Goal: Task Accomplishment & Management: Complete application form

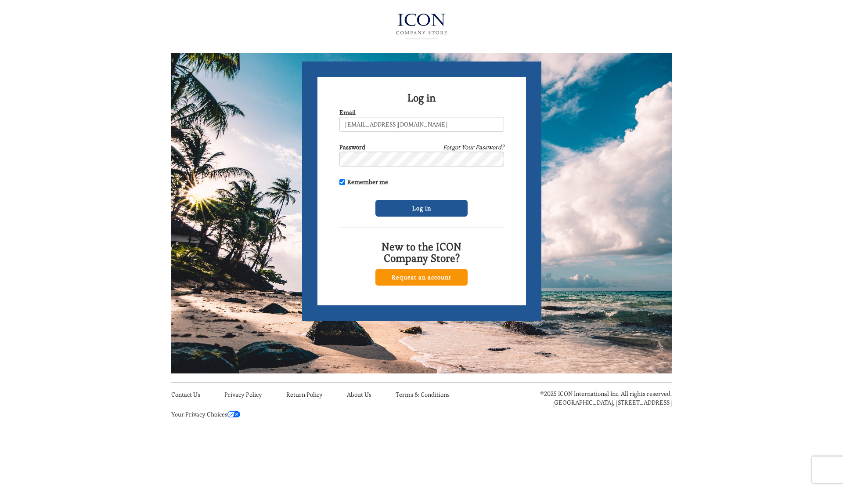
click at [410, 277] on link "Request an account" at bounding box center [421, 277] width 92 height 17
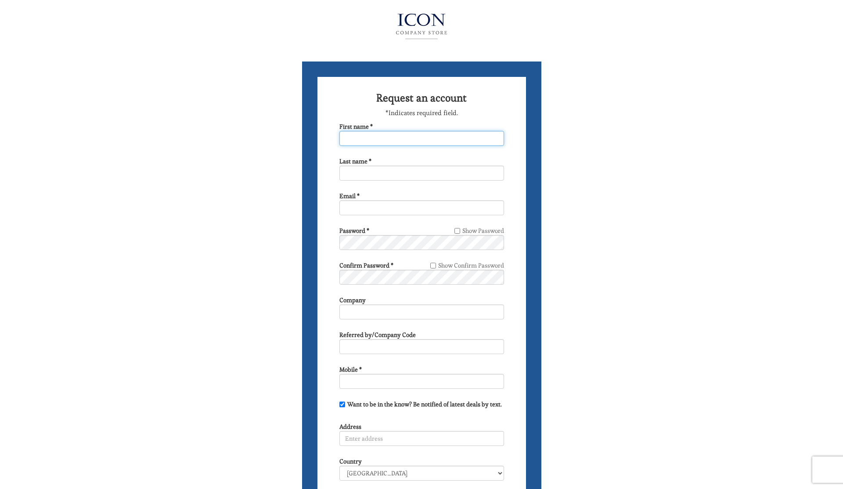
click at [343, 138] on input "First name *" at bounding box center [421, 138] width 165 height 15
type input "rhonda"
click at [343, 173] on input "Last name *" at bounding box center [421, 173] width 165 height 15
type input "danziger"
click at [342, 208] on input "Email *" at bounding box center [421, 207] width 165 height 15
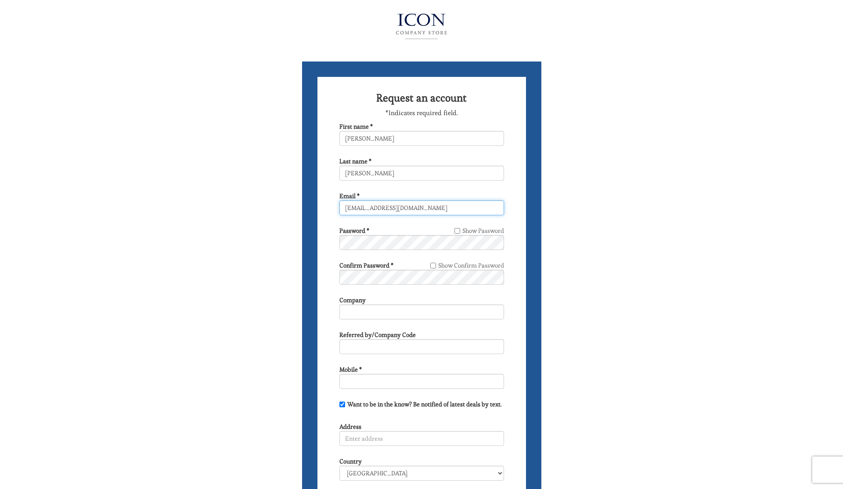
type input "topazesp4@gmail.com"
click at [458, 230] on input "Show Password" at bounding box center [457, 231] width 6 height 6
click at [459, 230] on input "Show Password" at bounding box center [457, 231] width 6 height 6
checkbox input "false"
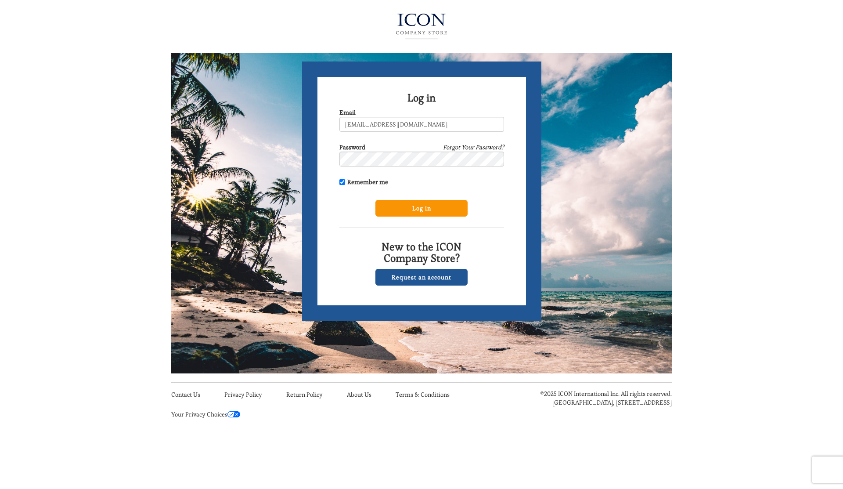
click at [405, 210] on input "Log in" at bounding box center [421, 208] width 92 height 17
click at [417, 205] on input "Log in" at bounding box center [421, 208] width 92 height 17
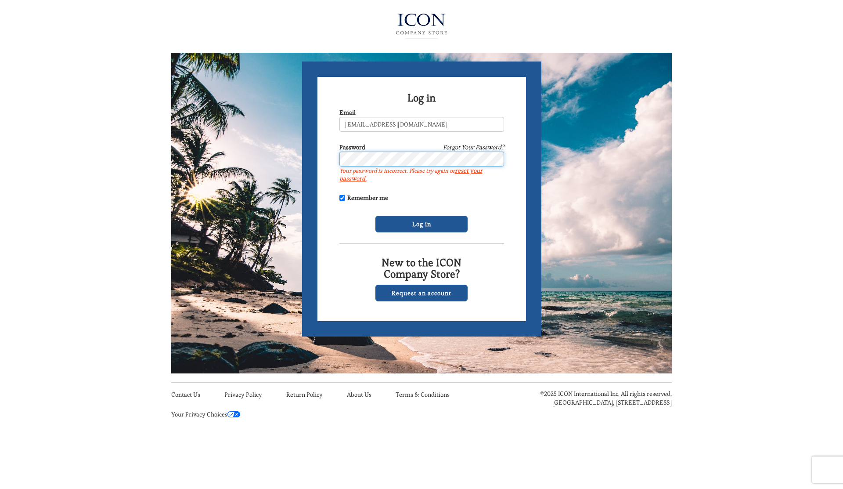
click at [323, 154] on form "Log in Email topazesp4@gmail.com Password Forgot Your Password? Your password i…" at bounding box center [421, 198] width 239 height 275
click at [411, 124] on input "[EMAIL_ADDRESS][DOMAIN_NAME]" at bounding box center [421, 124] width 165 height 15
click at [414, 222] on input "Log in" at bounding box center [421, 224] width 92 height 17
click at [324, 157] on form "Log in Email topazesp4@gmail.com Password Forgot Your Password? Your password i…" at bounding box center [421, 198] width 239 height 275
click at [416, 222] on input "Log in" at bounding box center [421, 224] width 92 height 17
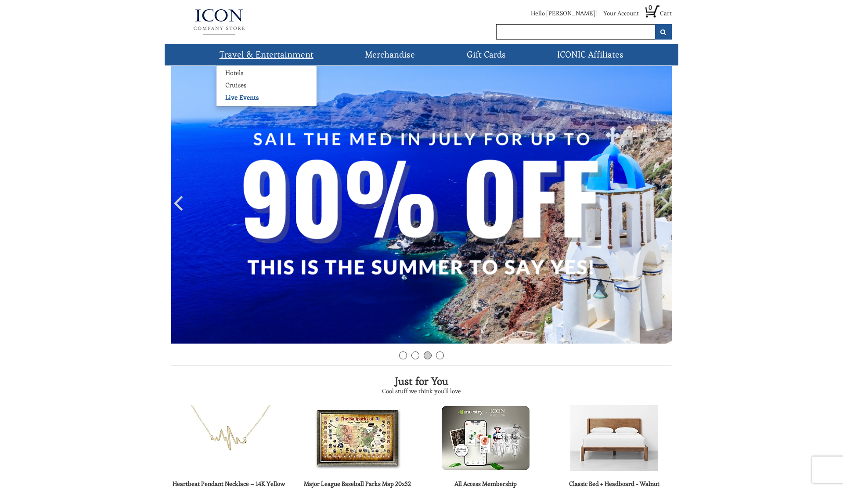
click at [246, 99] on link "Live Events" at bounding box center [241, 97] width 51 height 9
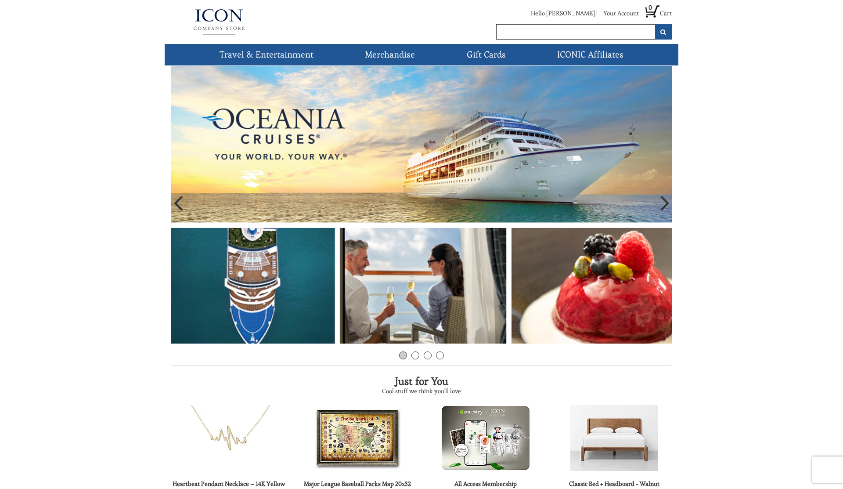
scroll to position [199, 0]
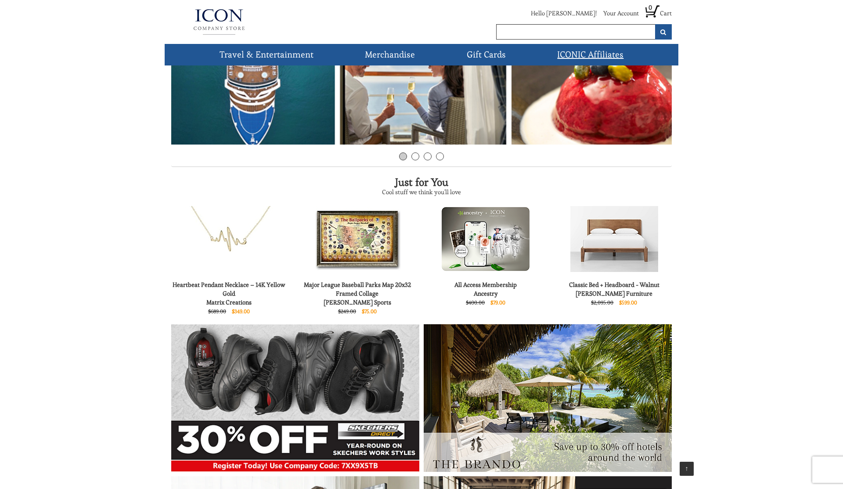
click at [601, 53] on link "ICONIC Affiliates" at bounding box center [590, 55] width 73 height 22
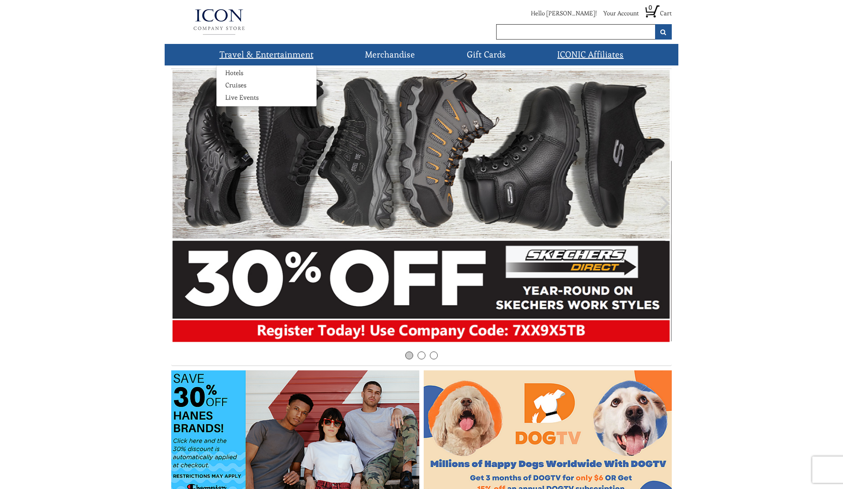
click at [273, 55] on link "Travel & Entertainment" at bounding box center [266, 55] width 101 height 22
click at [236, 86] on link "Cruises" at bounding box center [235, 85] width 39 height 9
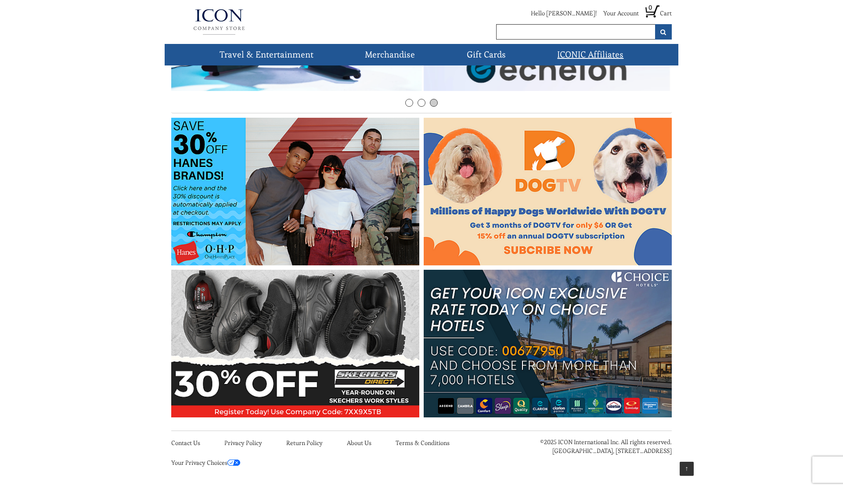
click at [615, 330] on img at bounding box center [548, 344] width 248 height 148
click at [214, 16] on img at bounding box center [219, 21] width 96 height 35
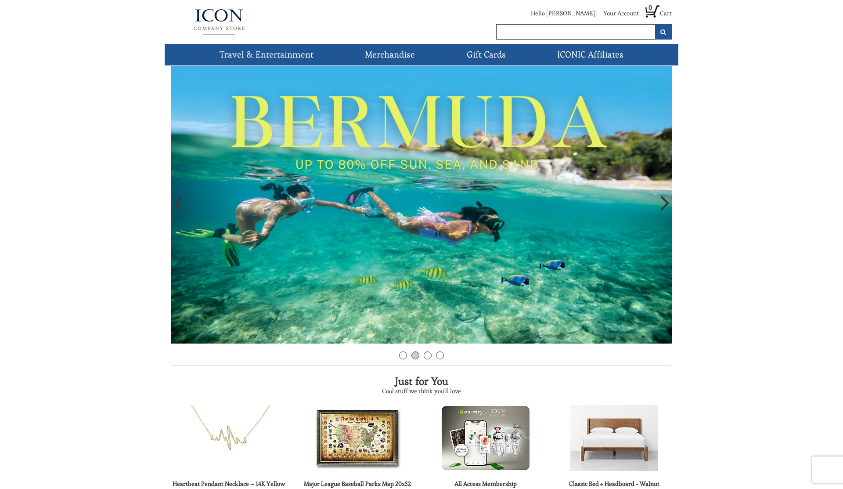
click at [435, 189] on img at bounding box center [421, 204] width 500 height 277
click at [665, 204] on icon at bounding box center [664, 202] width 9 height 26
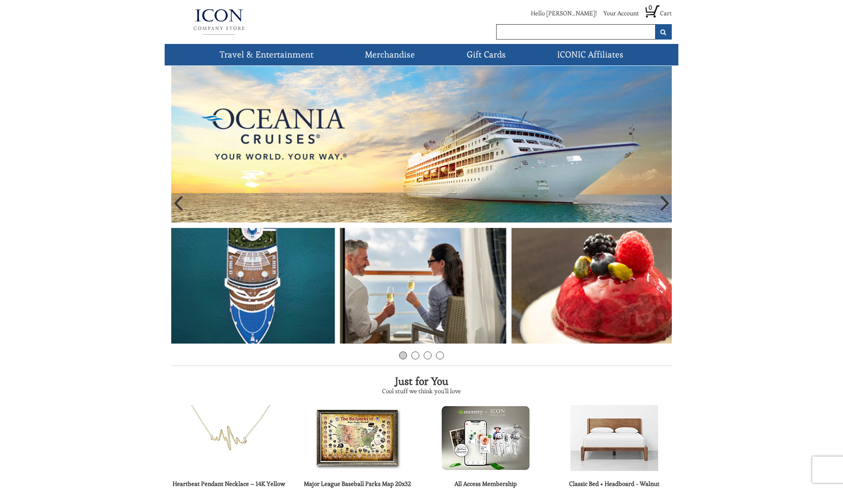
click at [663, 204] on icon at bounding box center [664, 202] width 9 height 26
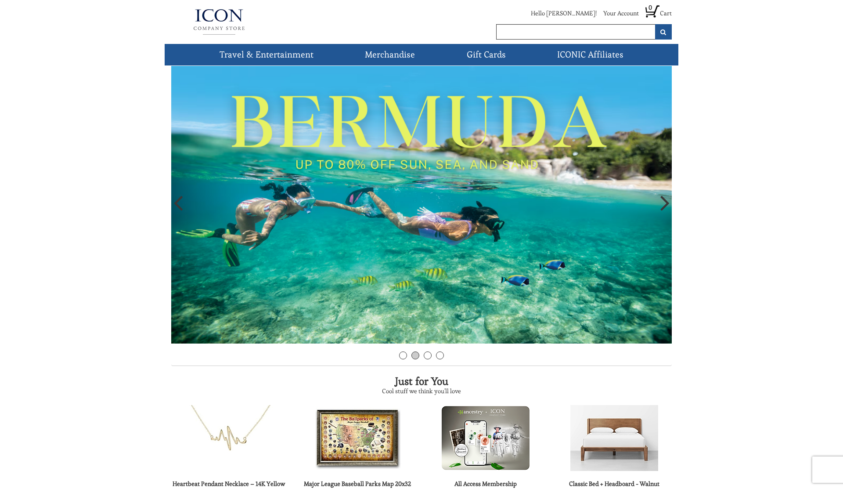
click at [468, 198] on img at bounding box center [421, 204] width 500 height 277
click at [666, 33] on button "submit" at bounding box center [663, 31] width 17 height 15
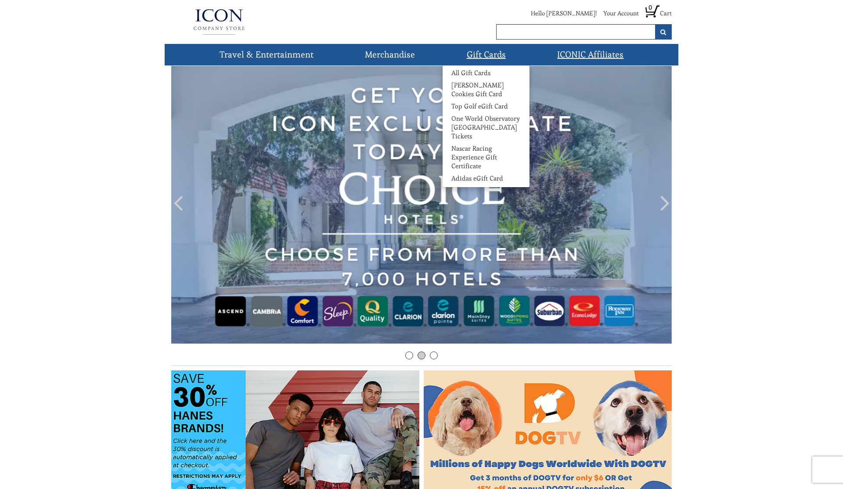
click at [479, 55] on link "Gift Cards" at bounding box center [486, 55] width 46 height 22
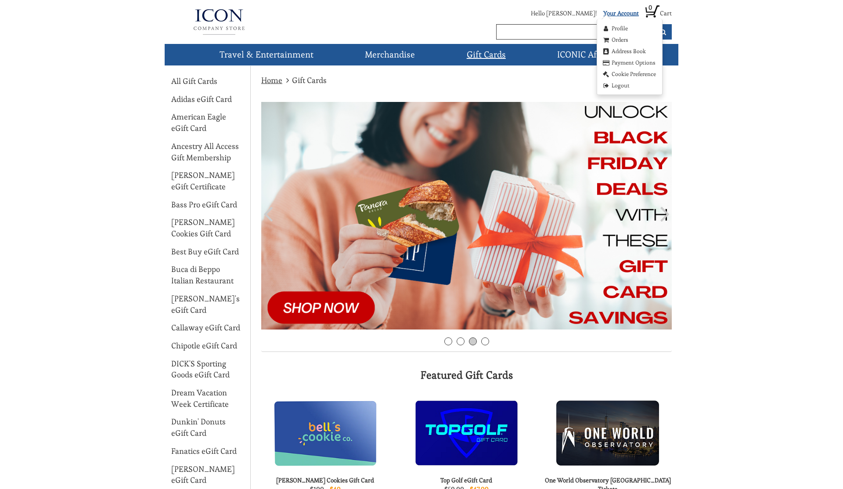
click at [623, 14] on link "Your Account" at bounding box center [621, 13] width 36 height 8
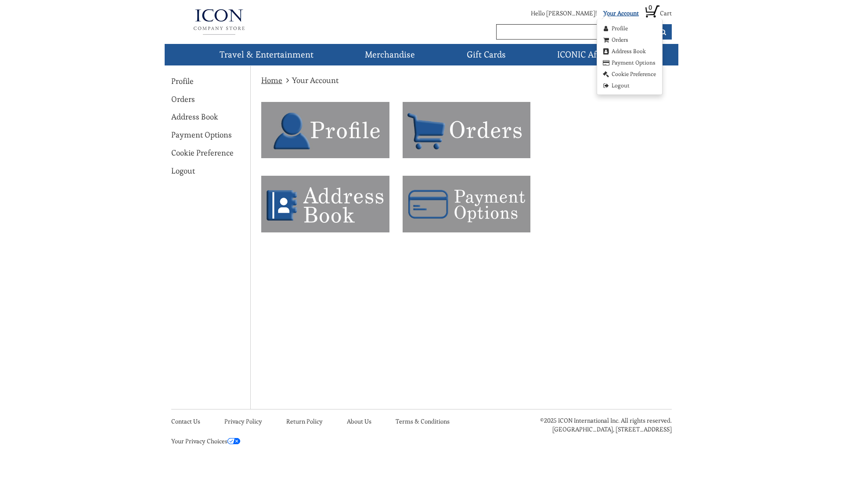
click at [617, 13] on link "Your Account" at bounding box center [621, 13] width 36 height 8
click at [620, 40] on link "Orders" at bounding box center [614, 40] width 27 height 9
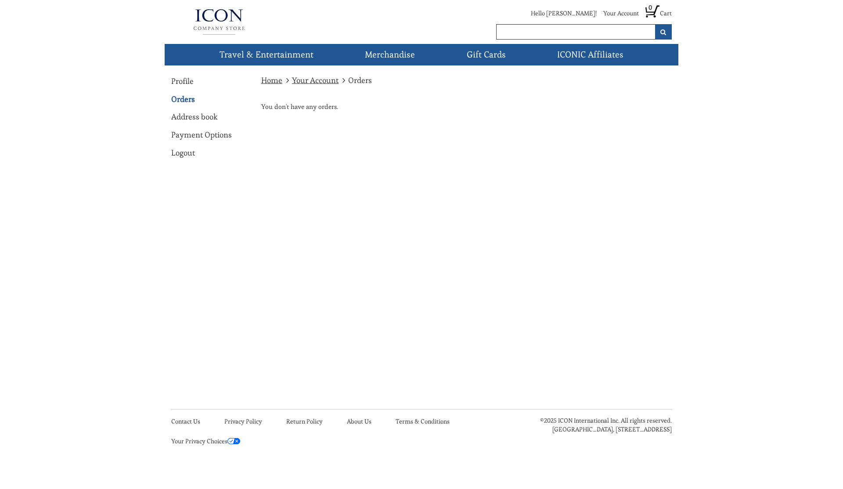
click at [666, 29] on icon "submit" at bounding box center [663, 32] width 6 height 6
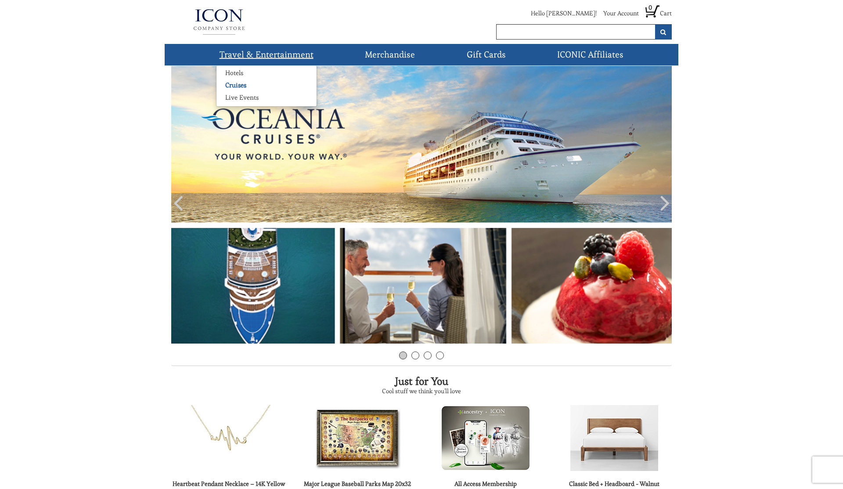
click at [236, 84] on link "Cruises" at bounding box center [235, 85] width 39 height 9
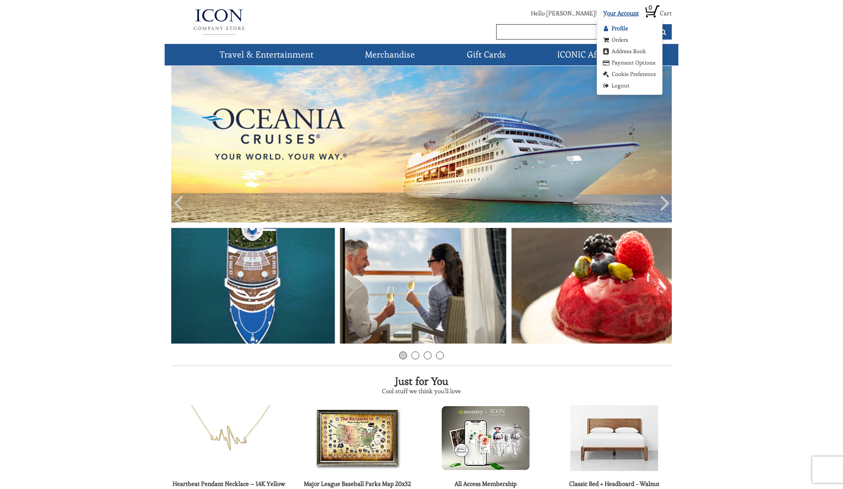
click at [622, 28] on link "Profile" at bounding box center [614, 28] width 26 height 9
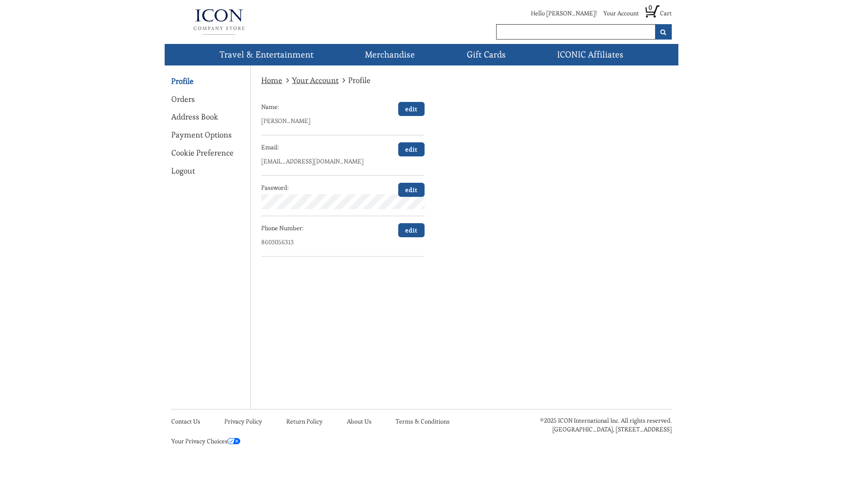
click at [578, 15] on li "Hello [PERSON_NAME]!" at bounding box center [560, 15] width 72 height 13
click at [620, 15] on link "Your Account" at bounding box center [621, 13] width 36 height 8
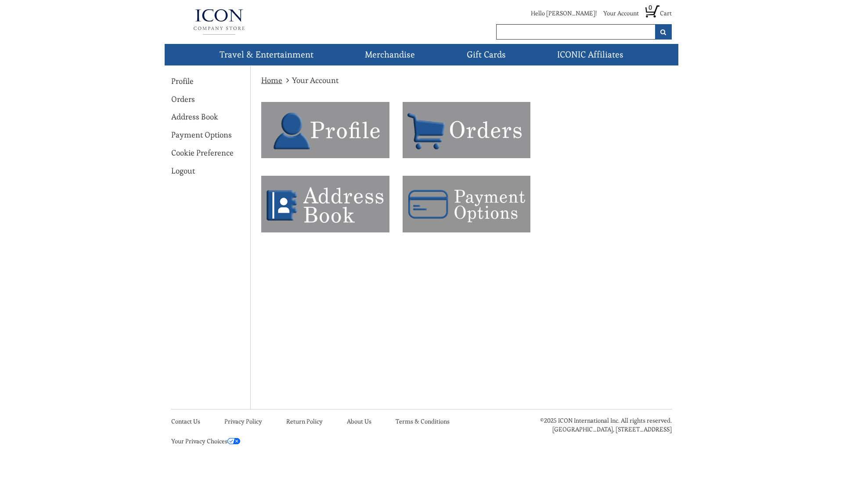
click at [275, 79] on link "Home" at bounding box center [271, 80] width 21 height 10
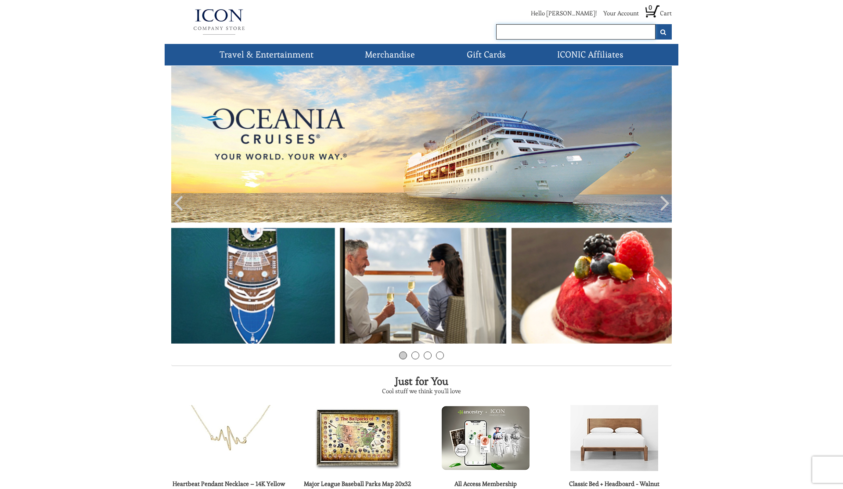
click at [634, 33] on input "text" at bounding box center [575, 31] width 159 height 15
click at [661, 32] on icon "submit" at bounding box center [663, 32] width 6 height 6
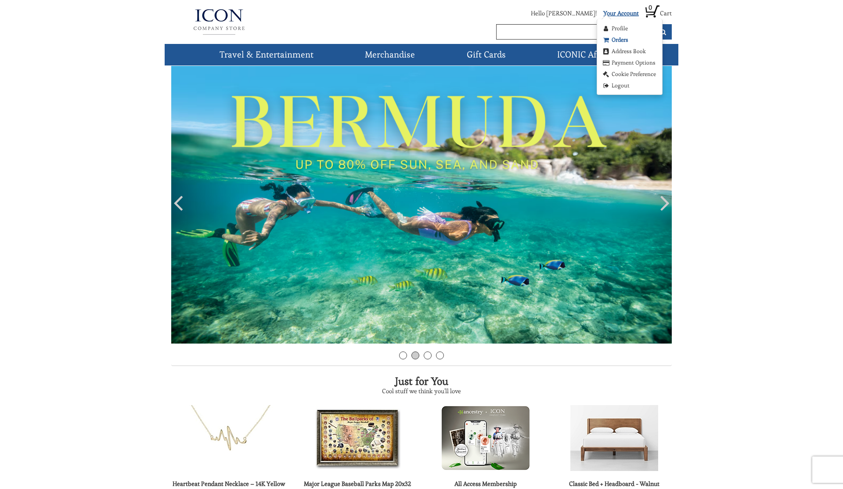
click at [617, 40] on link "Orders" at bounding box center [614, 40] width 27 height 9
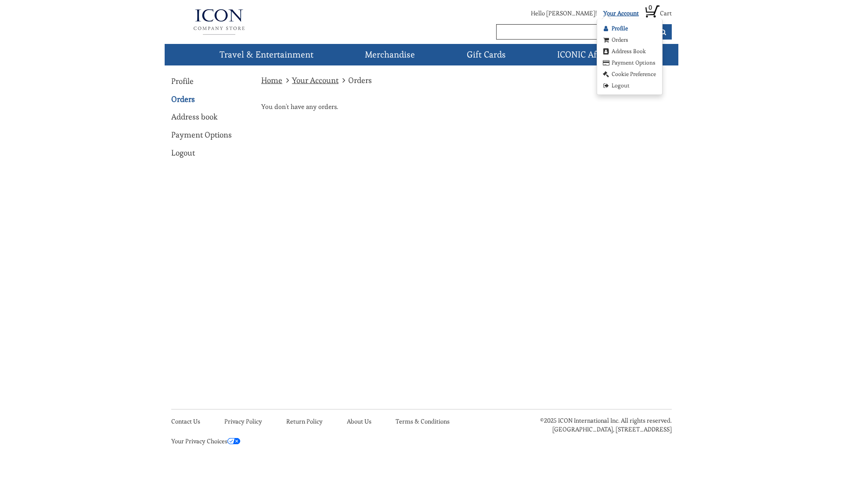
click at [616, 30] on link "Profile" at bounding box center [614, 28] width 26 height 9
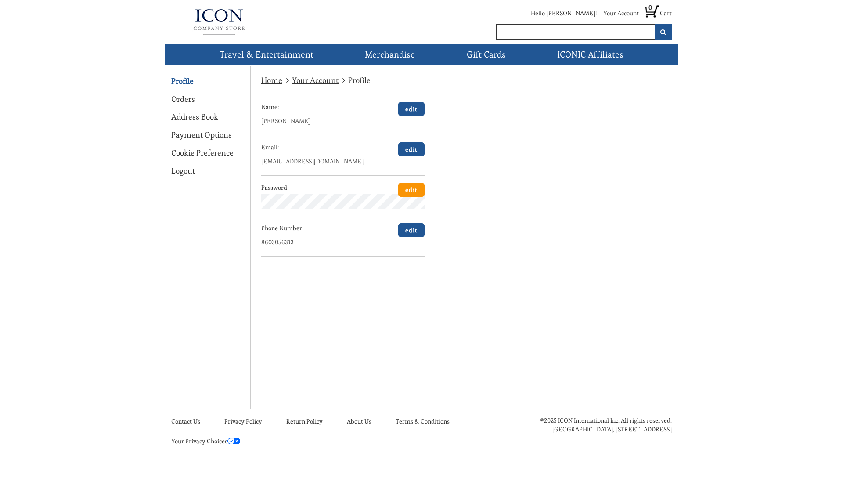
click at [415, 189] on link "edit" at bounding box center [411, 190] width 26 height 14
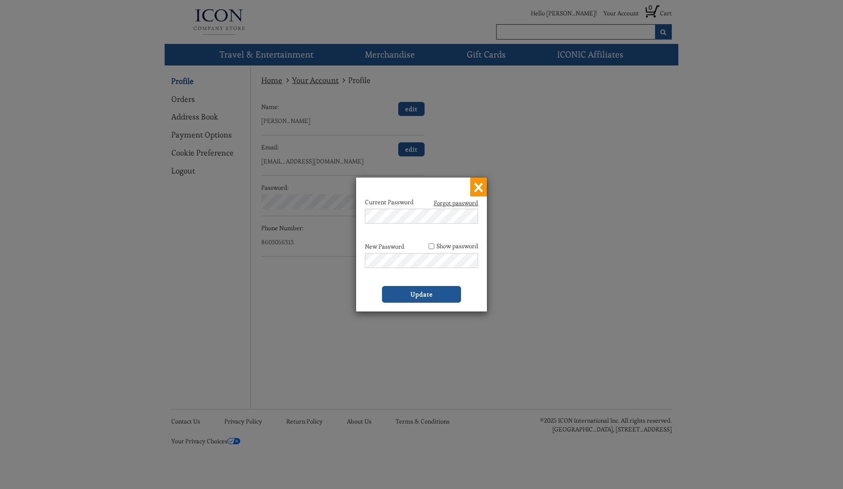
click at [477, 187] on button "×" at bounding box center [478, 186] width 17 height 19
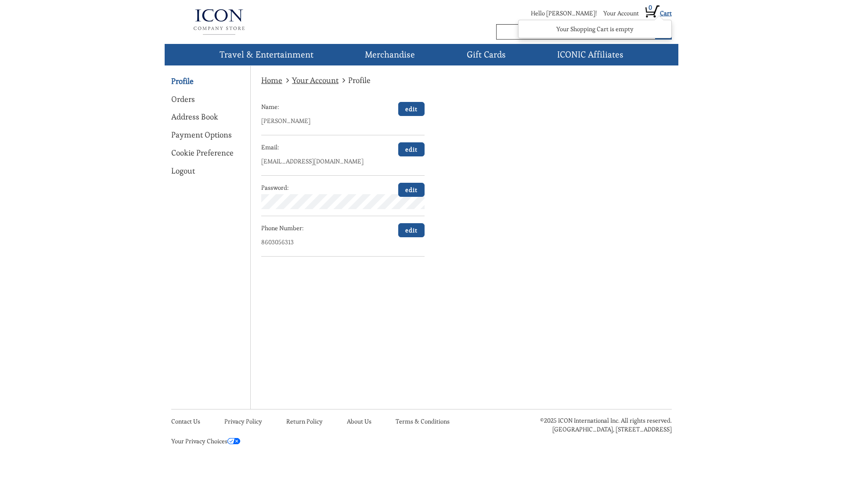
click at [666, 11] on link "0 Cart" at bounding box center [658, 13] width 26 height 8
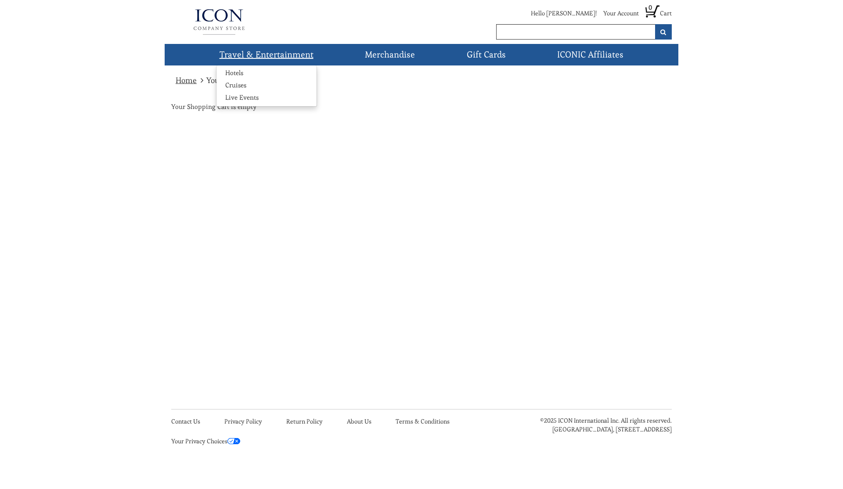
click at [226, 56] on link "Travel & Entertainment" at bounding box center [266, 55] width 101 height 22
click at [234, 86] on link "Cruises" at bounding box center [235, 85] width 39 height 9
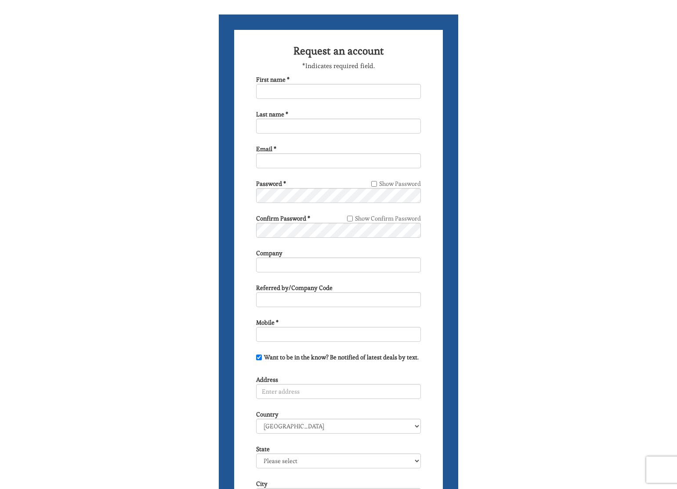
scroll to position [61, 0]
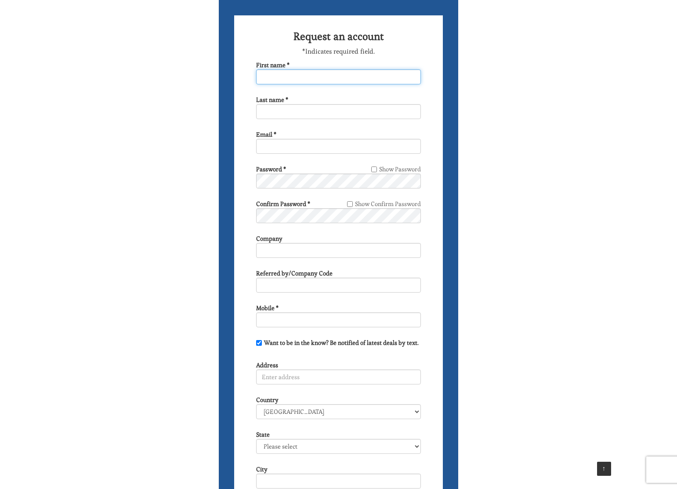
click at [260, 76] on input "First name *" at bounding box center [338, 76] width 165 height 15
type input "[PERSON_NAME]"
click at [259, 111] on input "Last name *" at bounding box center [338, 111] width 165 height 15
type input "[PERSON_NAME]"
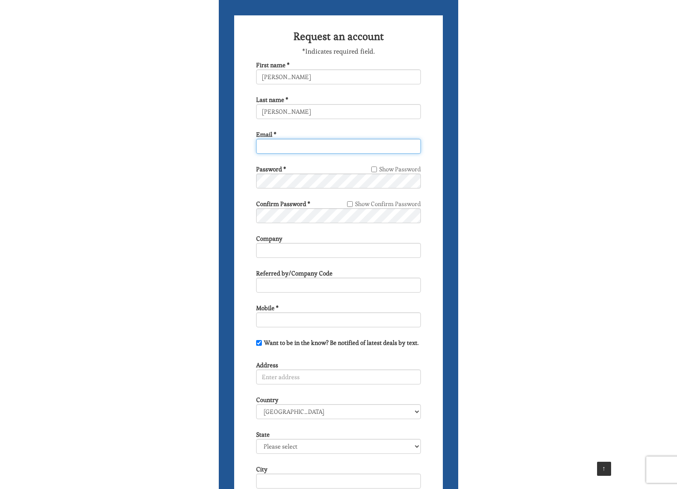
click at [259, 148] on input "Email *" at bounding box center [338, 146] width 165 height 15
type input "[EMAIL_ADDRESS][DOMAIN_NAME]"
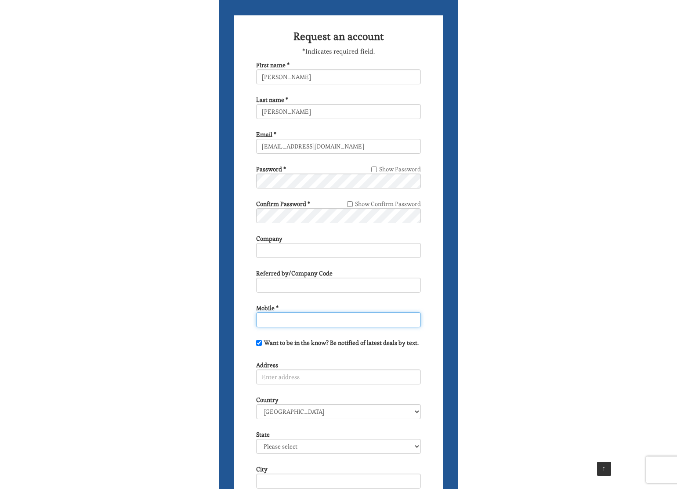
click at [259, 319] on input "Mobile *" at bounding box center [338, 319] width 165 height 15
click at [272, 320] on input "8603056313" at bounding box center [338, 319] width 165 height 15
click at [284, 319] on input "860-3056313" at bounding box center [338, 319] width 165 height 15
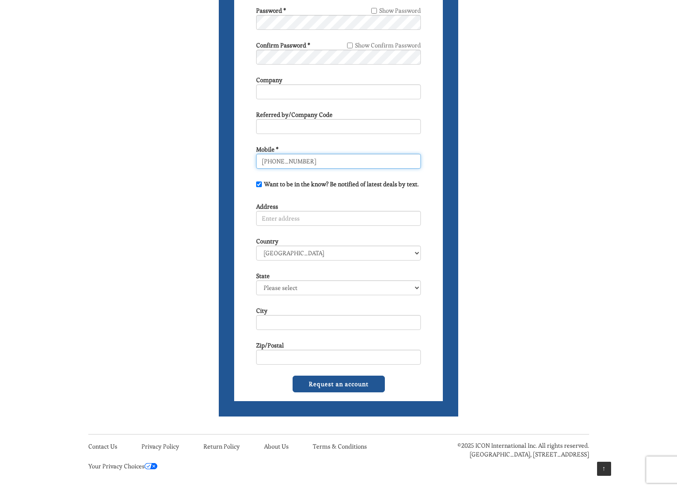
scroll to position [220, 0]
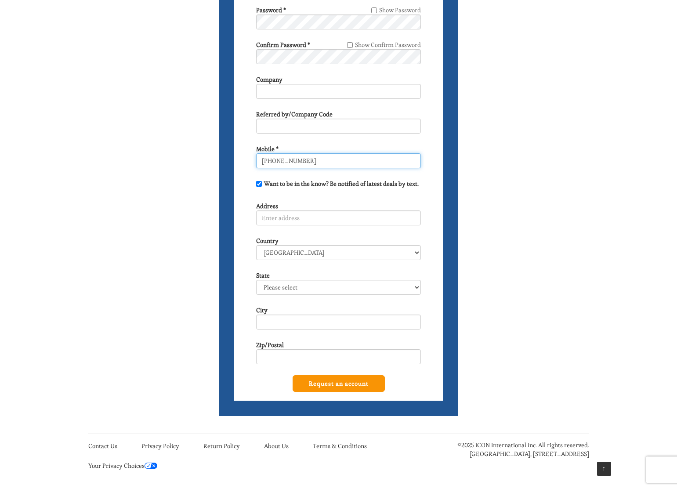
type input "860-305-6313"
click at [335, 385] on input "Request an account" at bounding box center [338, 383] width 92 height 17
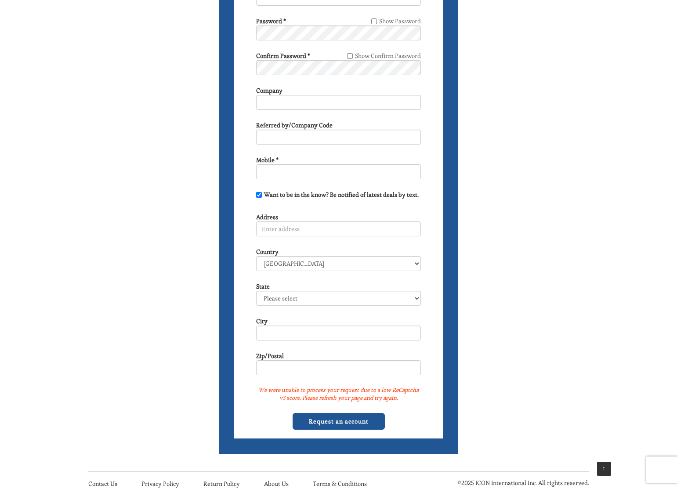
scroll to position [211, 0]
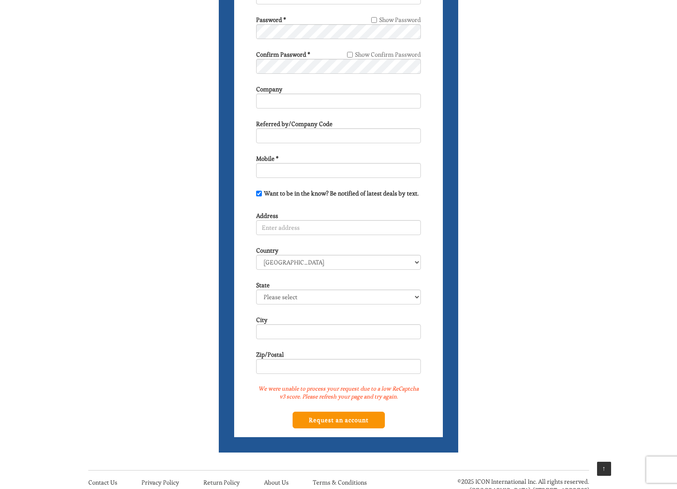
click at [327, 421] on input "Request an account" at bounding box center [338, 419] width 92 height 17
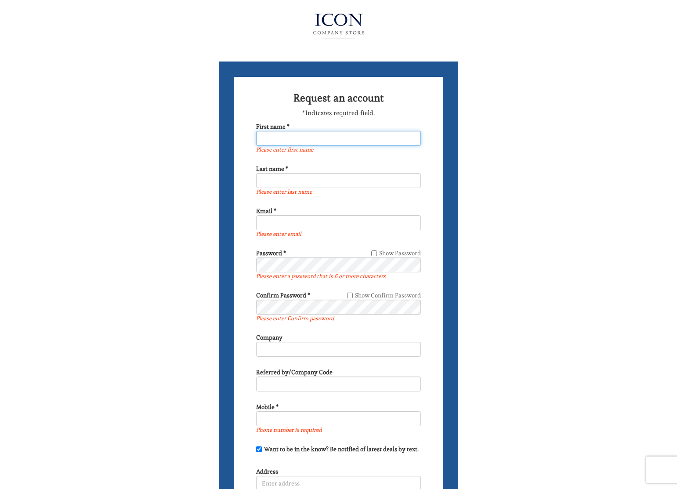
click at [259, 137] on input "First name *" at bounding box center [338, 138] width 165 height 15
type input "[PERSON_NAME]"
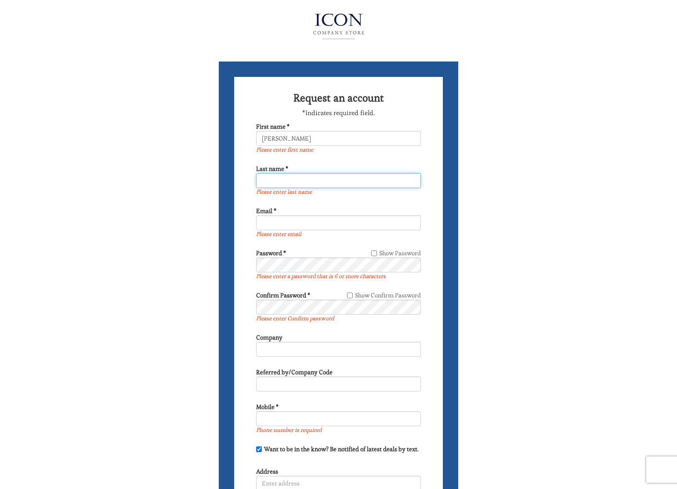
click at [258, 179] on input "Last name *" at bounding box center [338, 180] width 165 height 15
type input "[PERSON_NAME]"
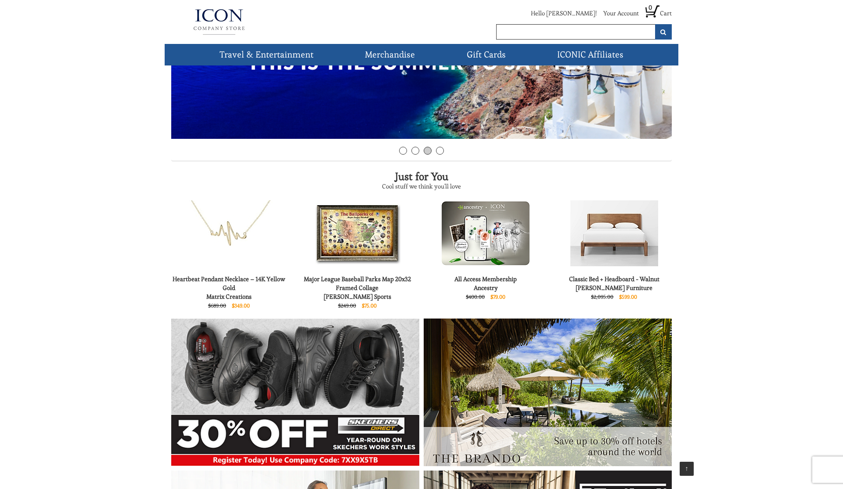
scroll to position [205, 0]
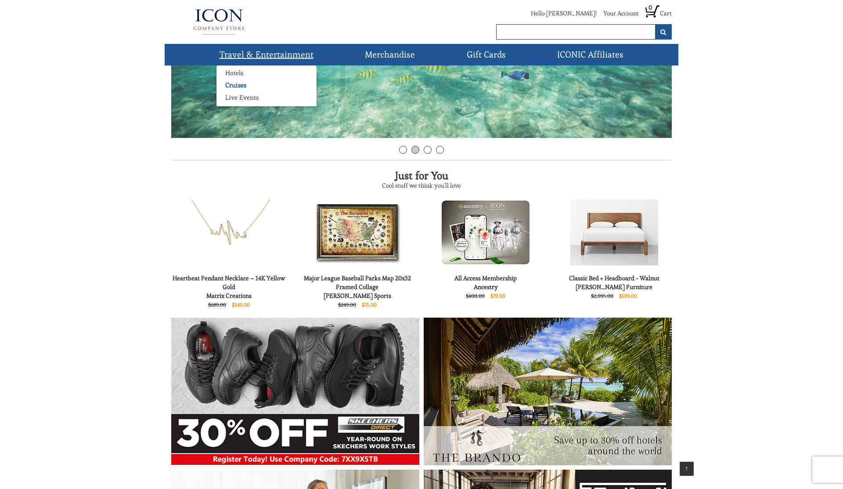
click at [238, 85] on link "Cruises" at bounding box center [235, 85] width 39 height 9
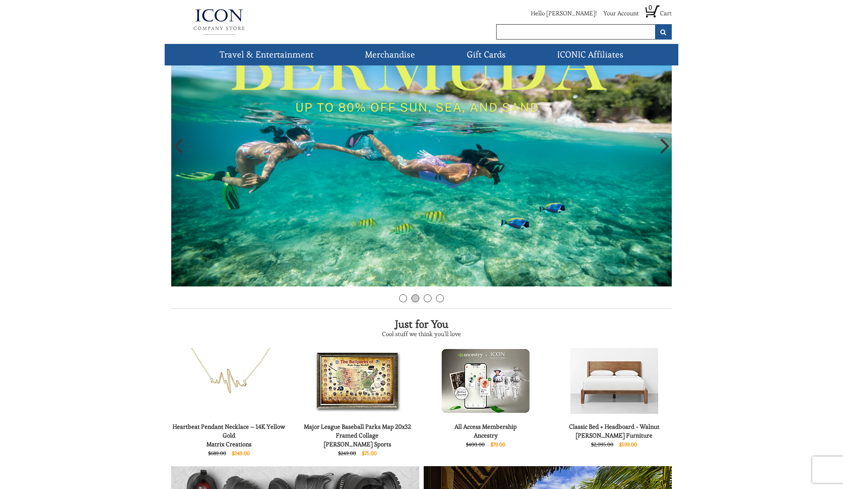
scroll to position [0, 0]
